Goal: Download file/media

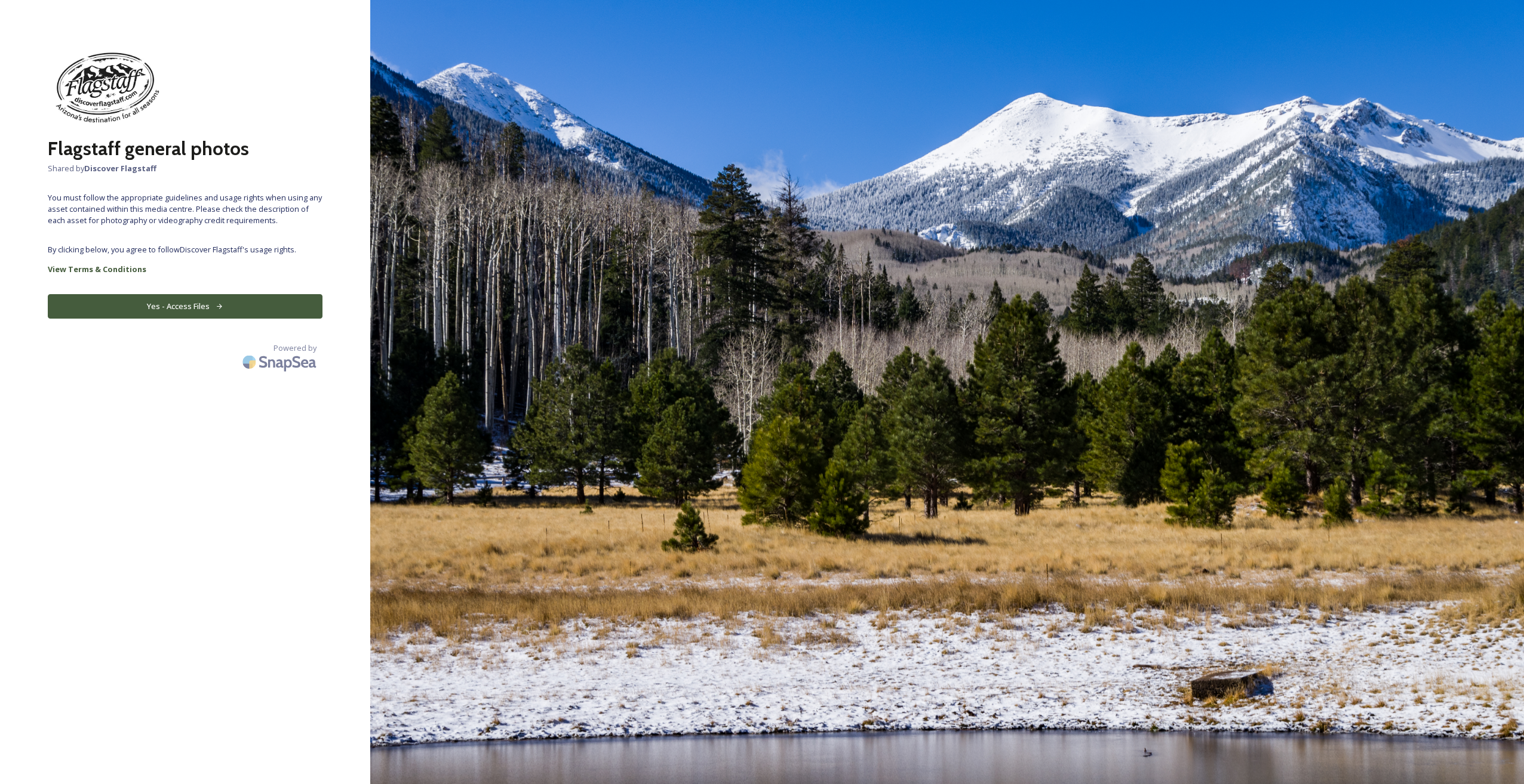
click at [191, 306] on button "Yes - Access Files" at bounding box center [185, 306] width 274 height 25
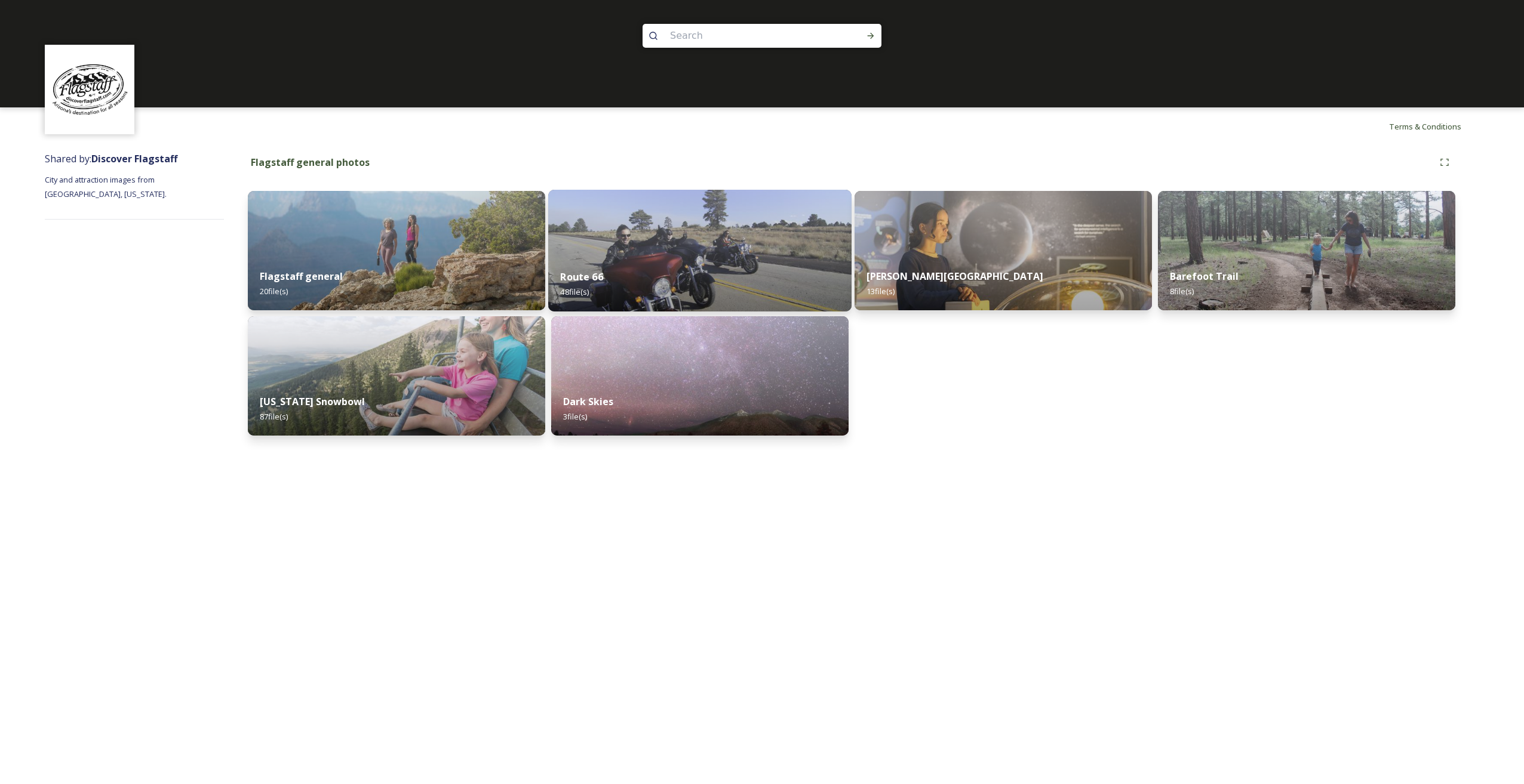
click at [701, 231] on img at bounding box center [699, 251] width 303 height 122
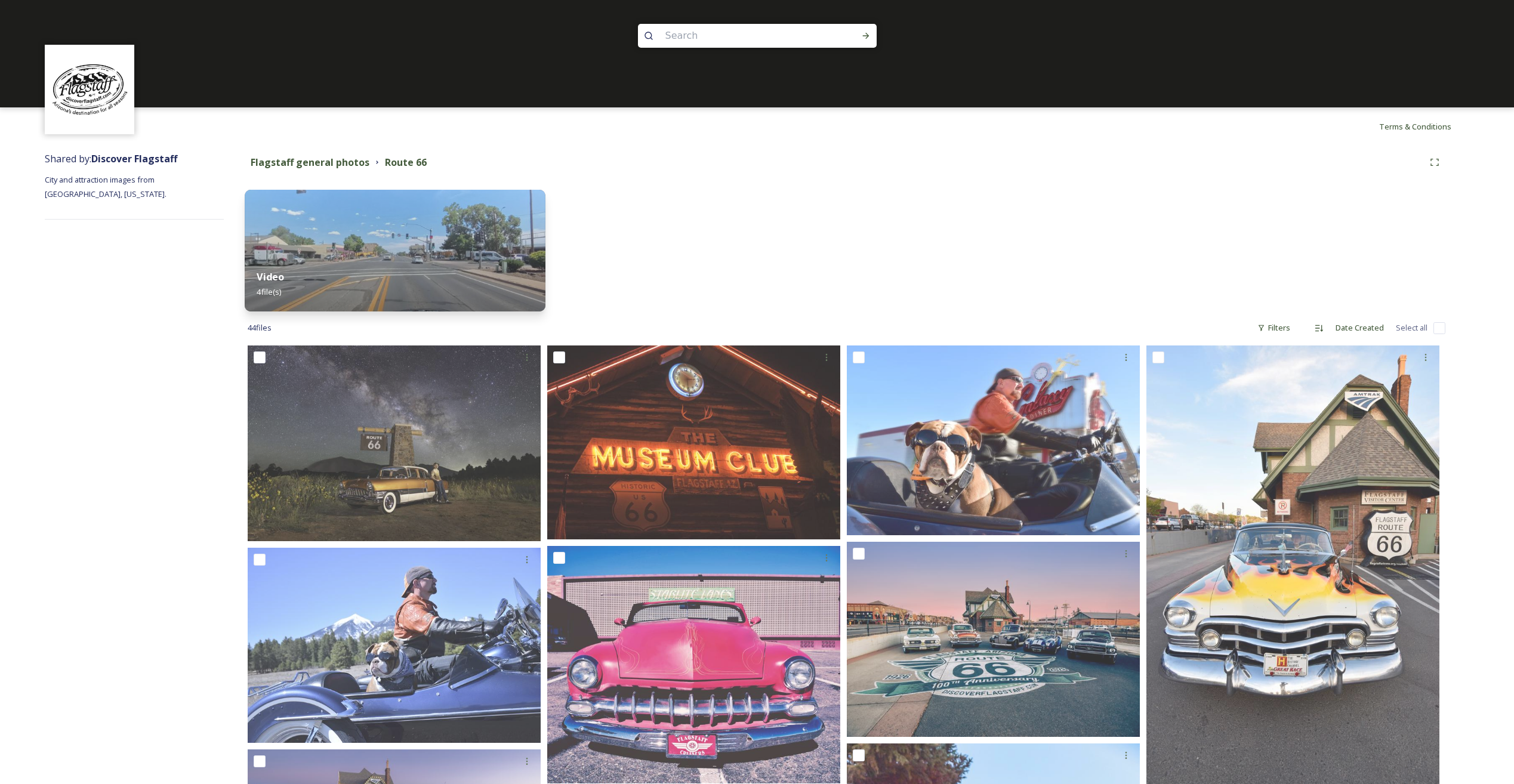
click at [454, 225] on img at bounding box center [395, 251] width 301 height 122
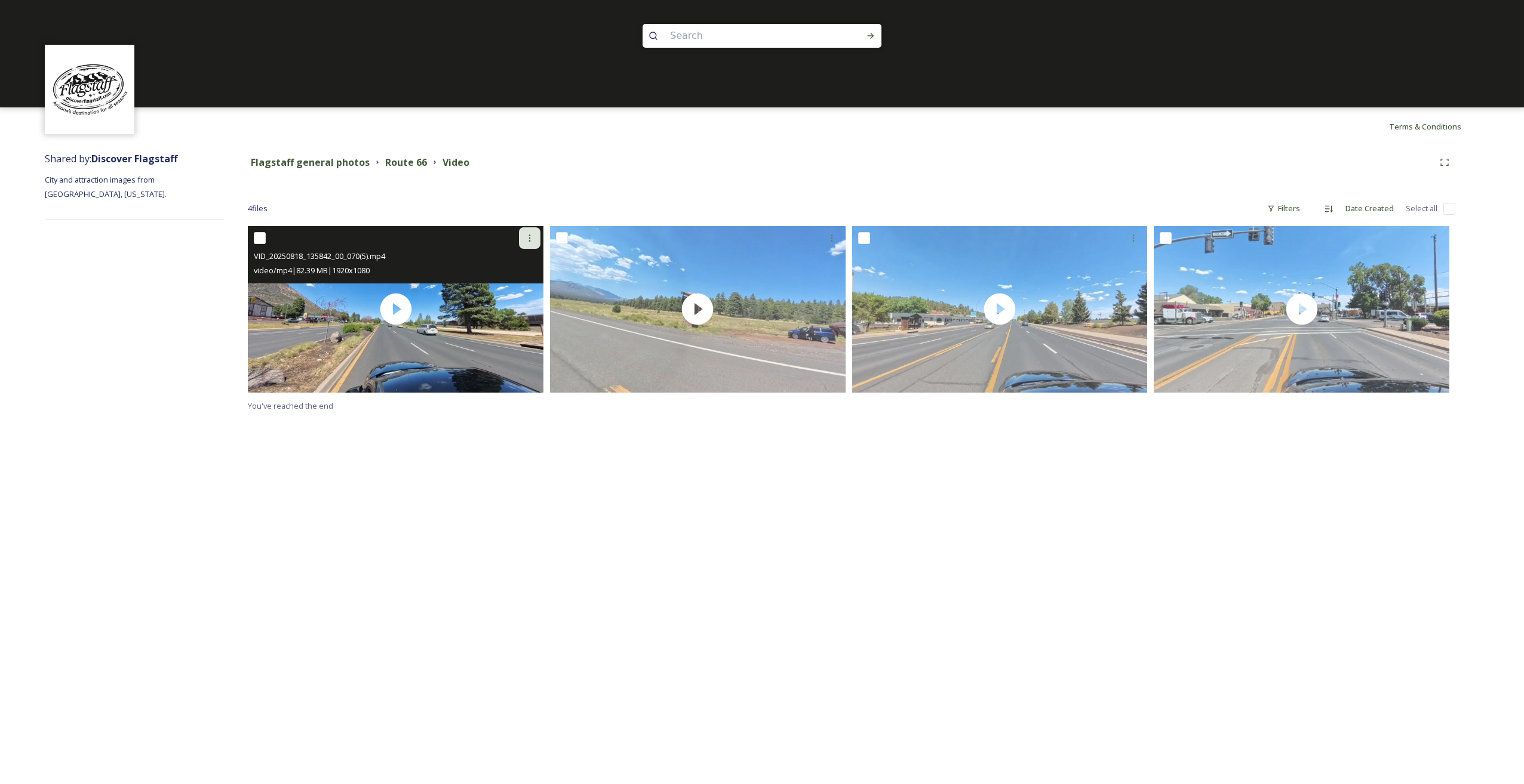
click at [526, 234] on icon at bounding box center [529, 238] width 9 height 9
click at [514, 288] on span "Download" at bounding box center [515, 287] width 36 height 11
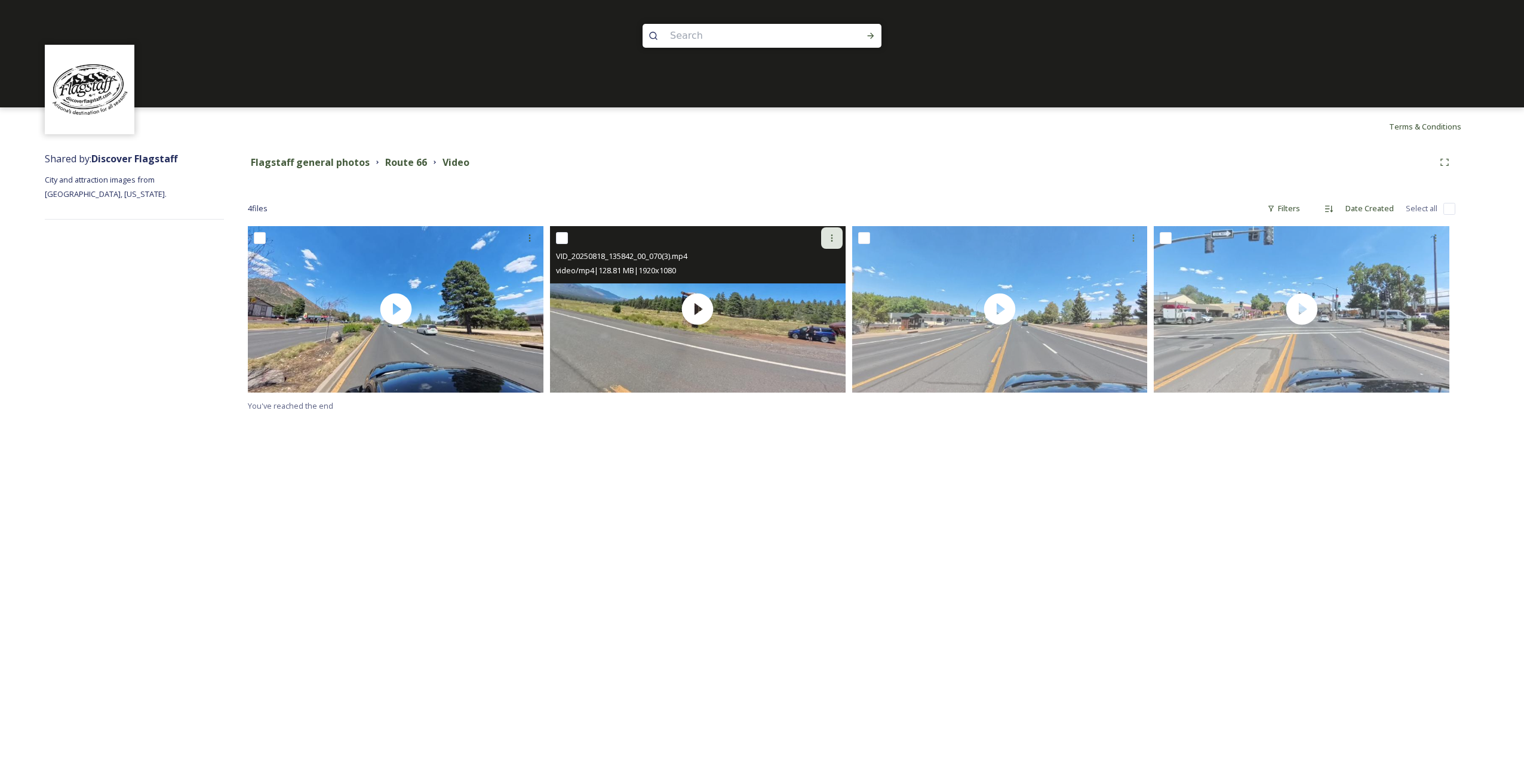
click at [832, 235] on icon at bounding box center [832, 238] width 9 height 9
click at [811, 287] on span "Download" at bounding box center [818, 287] width 36 height 11
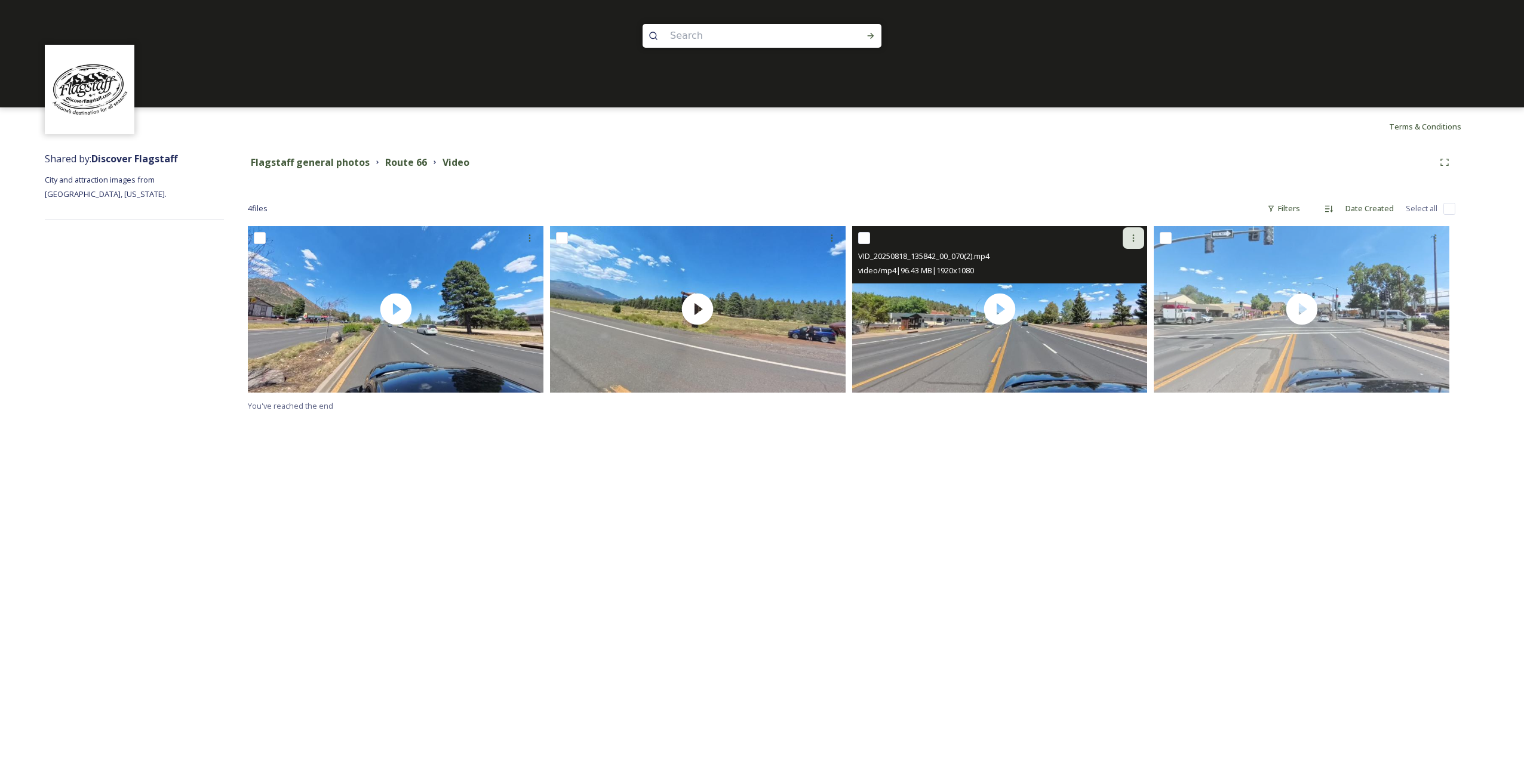
click at [1137, 241] on icon at bounding box center [1133, 238] width 9 height 9
click at [1116, 288] on span "Download" at bounding box center [1119, 287] width 36 height 11
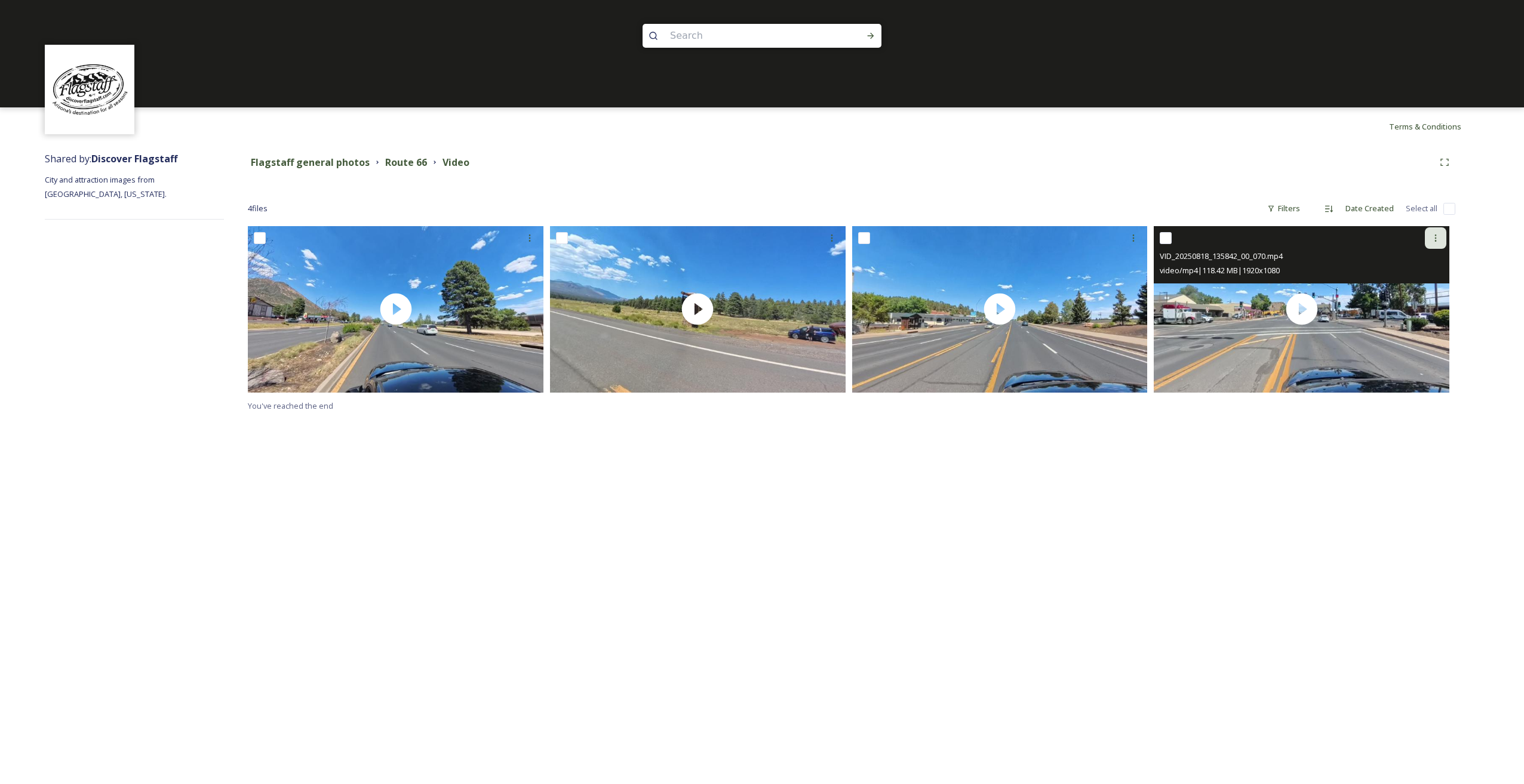
click at [1436, 235] on icon at bounding box center [1436, 238] width 2 height 7
click at [1413, 286] on span "Download" at bounding box center [1422, 287] width 36 height 11
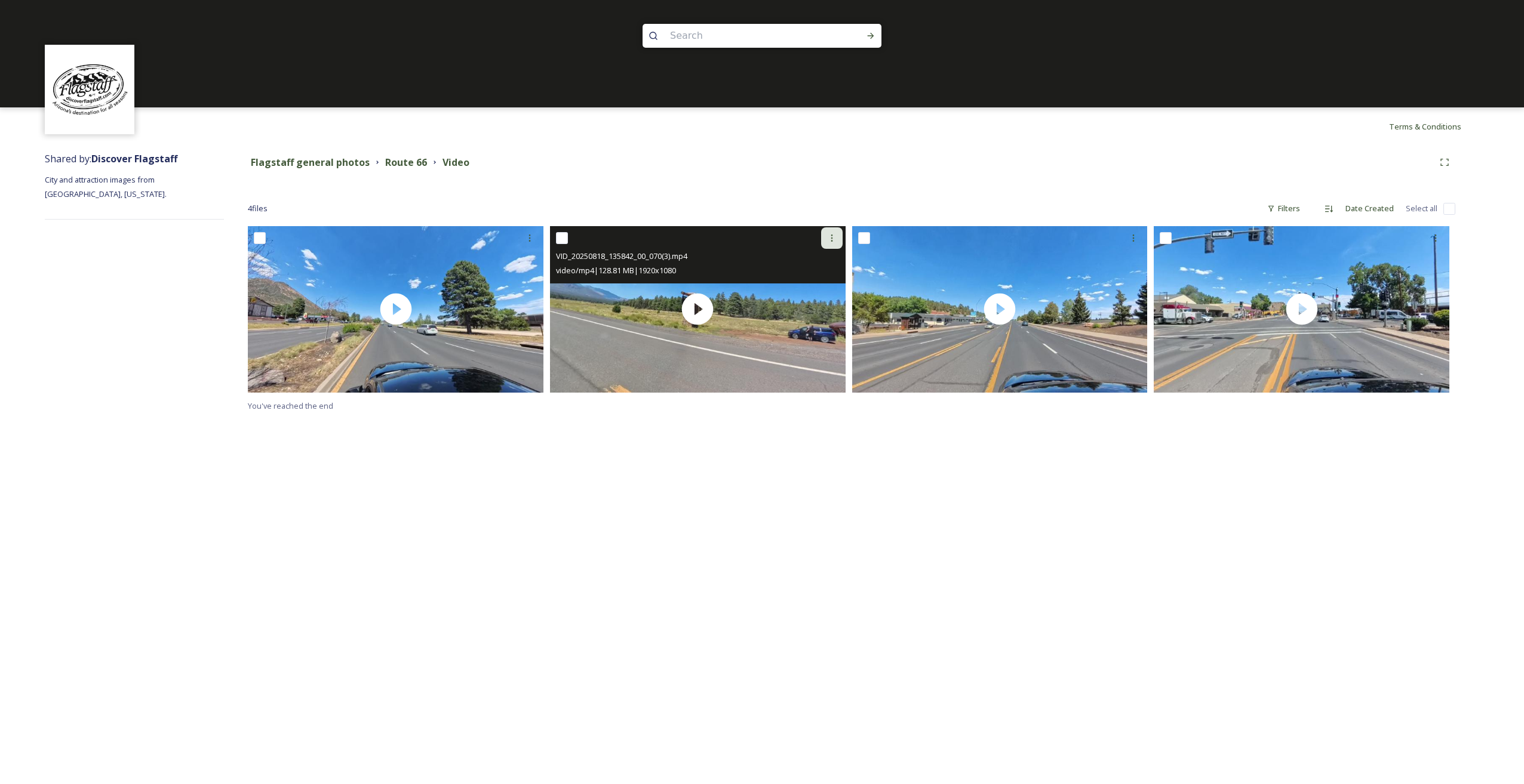
click at [830, 239] on icon at bounding box center [832, 238] width 9 height 9
click at [814, 286] on span "Download" at bounding box center [818, 287] width 36 height 11
click at [829, 237] on icon at bounding box center [832, 238] width 9 height 9
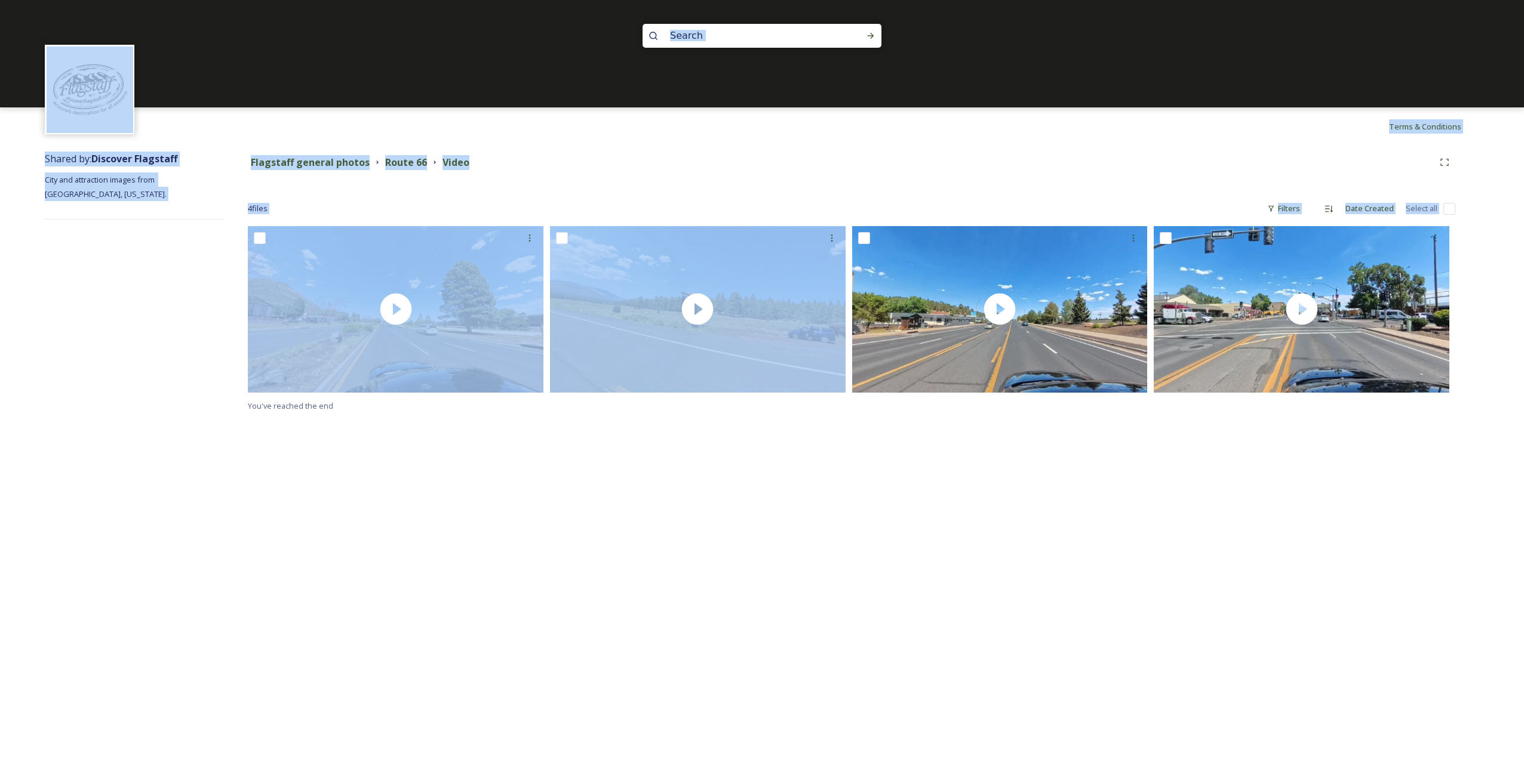
drag, startPoint x: 733, startPoint y: 260, endPoint x: -347, endPoint y: 59, distance: 1098.5
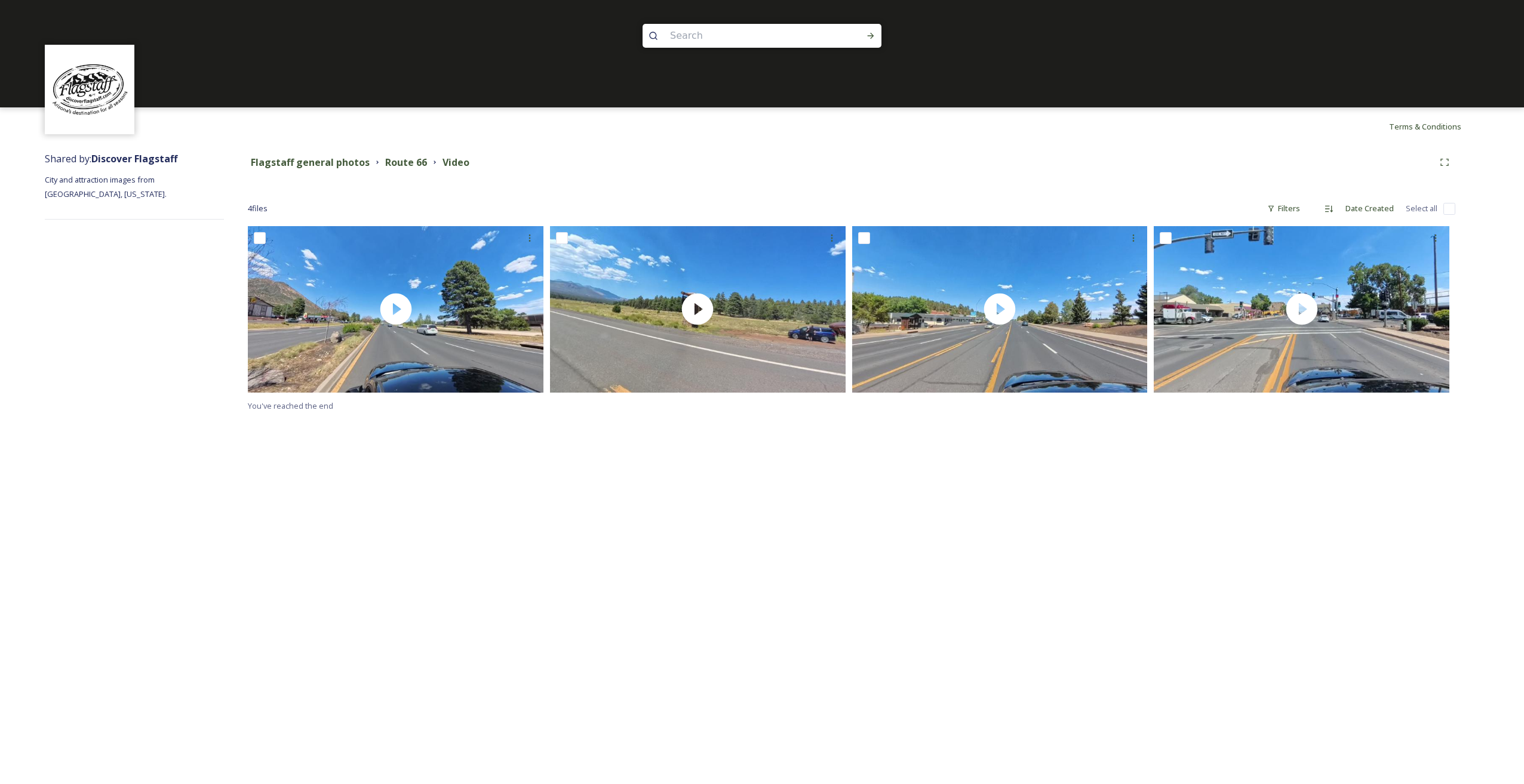
click at [700, 462] on div "Terms & Conditions Shared by: Discover [GEOGRAPHIC_DATA] and attraction images …" at bounding box center [762, 392] width 1524 height 784
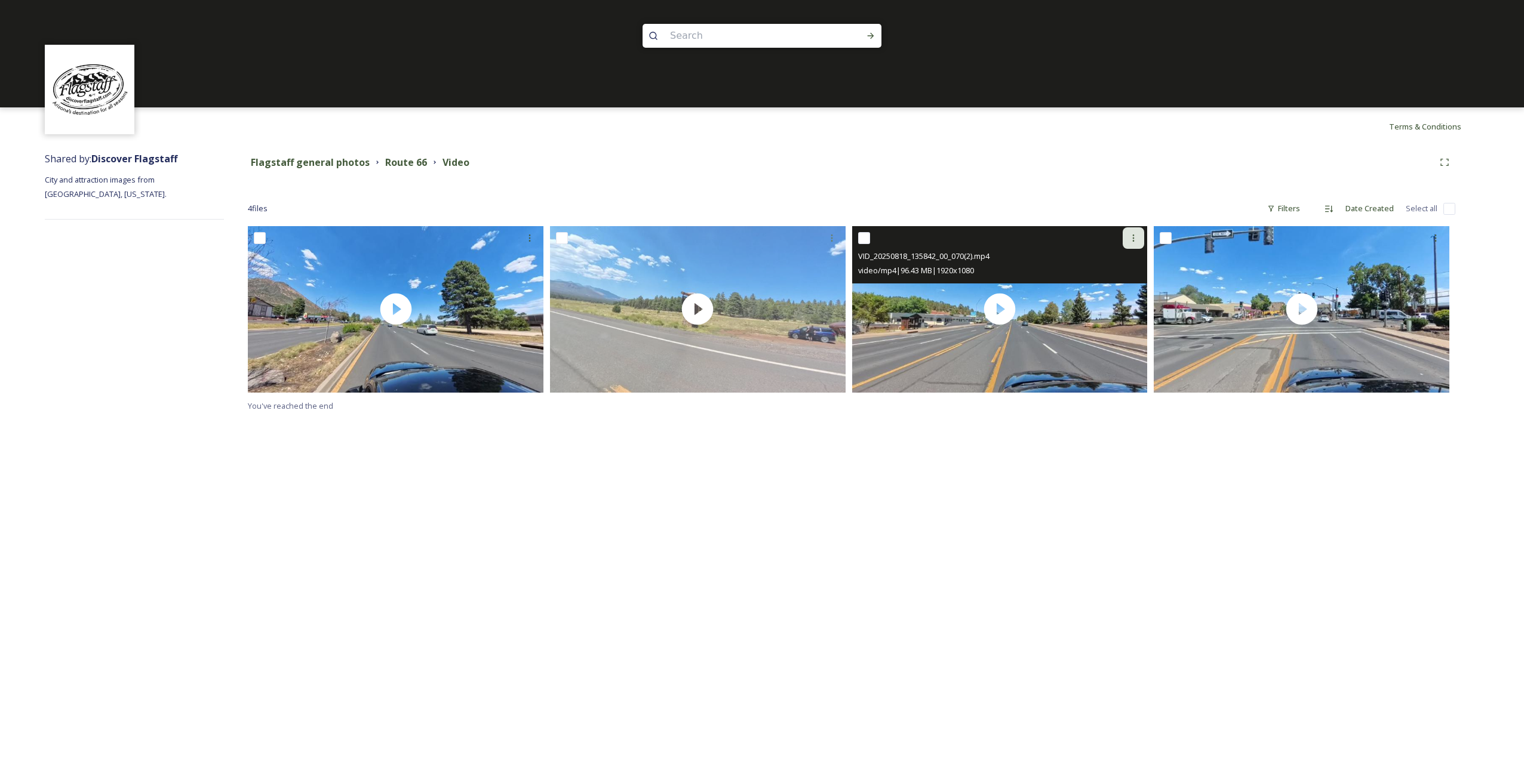
click at [1132, 239] on icon at bounding box center [1133, 238] width 9 height 9
click at [1124, 287] on span "Download" at bounding box center [1119, 287] width 36 height 11
